Goal: Task Accomplishment & Management: Use online tool/utility

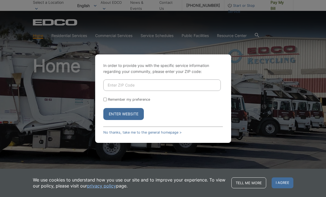
click at [125, 88] on input "Enter ZIP Code" at bounding box center [162, 84] width 118 height 11
type input "92003"
click at [105, 98] on input "Remember my preference" at bounding box center [105, 100] width 4 height 4
checkbox input "true"
click at [123, 113] on button "Enter Website" at bounding box center [123, 114] width 41 height 12
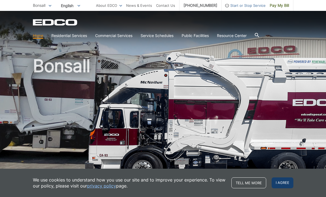
click at [281, 184] on span "I agree" at bounding box center [283, 182] width 22 height 11
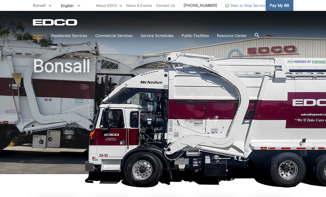
click at [278, 8] on span "Pay My Bill" at bounding box center [279, 5] width 19 height 6
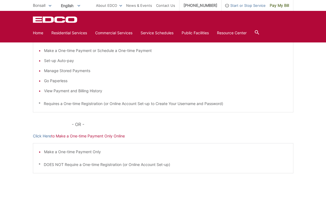
scroll to position [106, 0]
click at [45, 136] on link "Click Here" at bounding box center [42, 136] width 18 height 6
